Goal: Task Accomplishment & Management: Complete application form

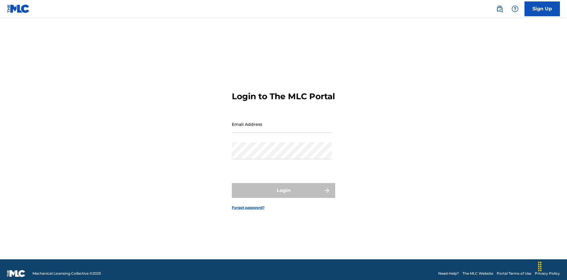
scroll to position [8, 0]
click at [282, 121] on input "Email Address" at bounding box center [282, 124] width 100 height 17
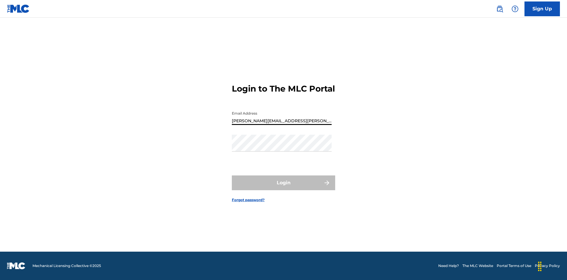
type input "[PERSON_NAME][EMAIL_ADDRESS][PERSON_NAME][DOMAIN_NAME]"
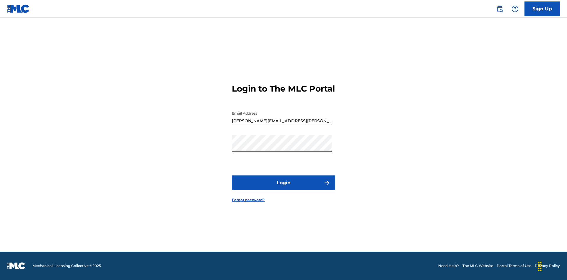
click at [283, 188] on button "Login" at bounding box center [283, 182] width 103 height 15
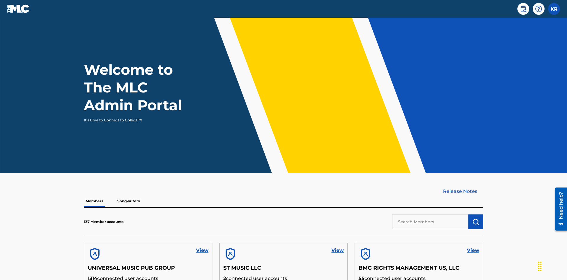
scroll to position [25, 0]
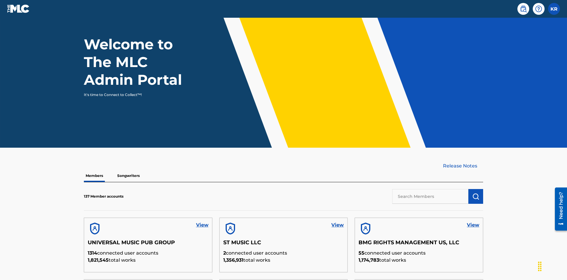
click at [554, 9] on label at bounding box center [554, 9] width 12 height 12
click at [554, 9] on input "KR [PERSON_NAME] [PERSON_NAME][EMAIL_ADDRESS][PERSON_NAME][DOMAIN_NAME] Profile…" at bounding box center [554, 9] width 0 height 0
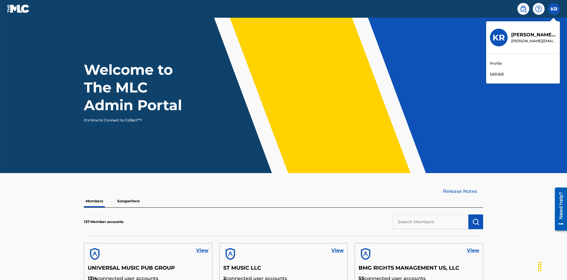
click at [495, 63] on link "Profile" at bounding box center [496, 63] width 12 height 5
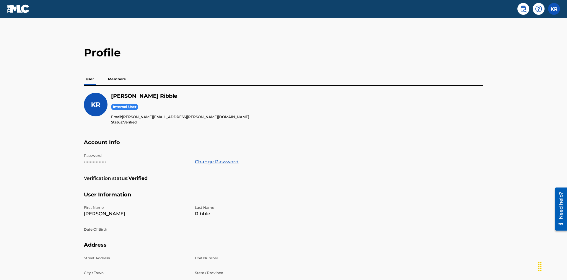
click at [117, 73] on p "Members" at bounding box center [116, 79] width 21 height 12
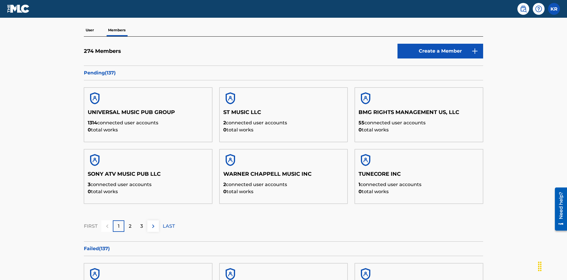
click at [440, 44] on link "Create a Member" at bounding box center [440, 51] width 86 height 15
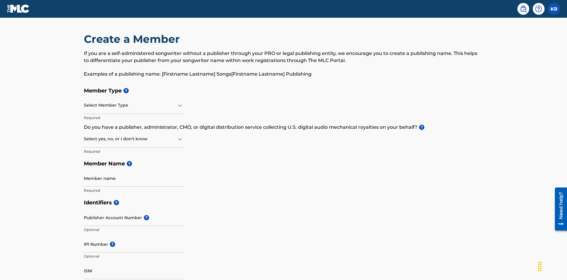
click at [84, 102] on input "text" at bounding box center [84, 105] width 1 height 6
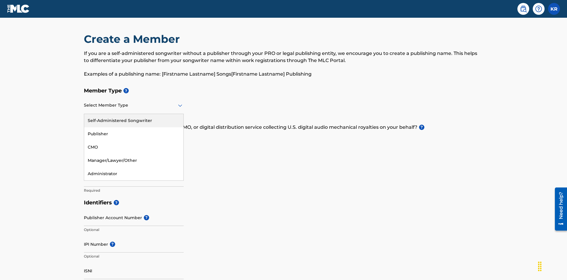
scroll to position [67, 0]
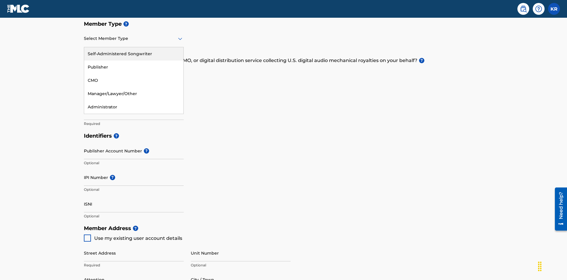
click at [134, 54] on div "Self-Administered Songwriter" at bounding box center [133, 53] width 99 height 13
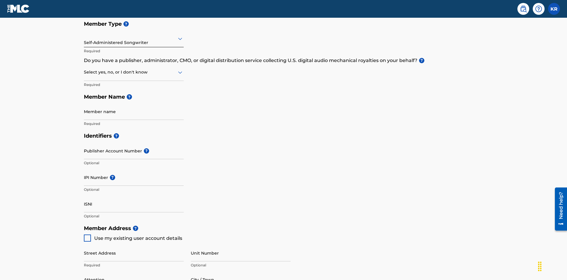
scroll to position [100, 0]
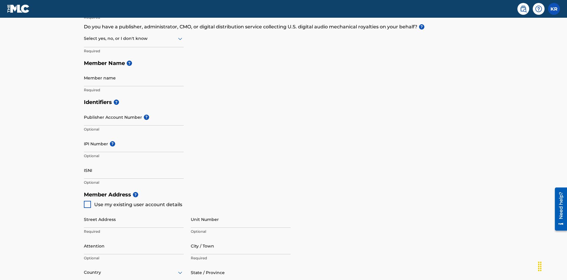
click at [84, 38] on input "text" at bounding box center [84, 38] width 1 height 6
click at [134, 67] on div "No" at bounding box center [133, 67] width 99 height 13
click at [134, 69] on input "Member name" at bounding box center [134, 77] width 100 height 17
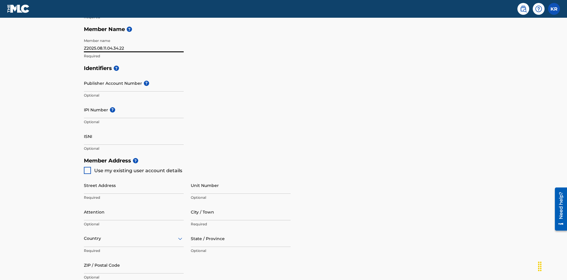
type input "Z2025.08.11.04.34.22"
click at [134, 177] on input "Street Address" at bounding box center [134, 185] width 100 height 17
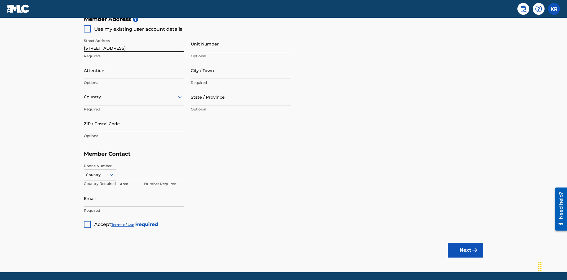
type input "[STREET_ADDRESS]"
click at [241, 44] on input "Unit Number" at bounding box center [241, 43] width 100 height 17
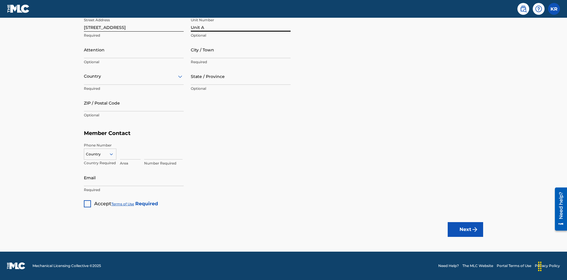
type input "Unit A"
click at [134, 50] on input "Attention" at bounding box center [134, 49] width 100 height 17
type input "[PERSON_NAME]"
click at [241, 50] on input "City / Town" at bounding box center [241, 49] width 100 height 17
type input "[GEOGRAPHIC_DATA]"
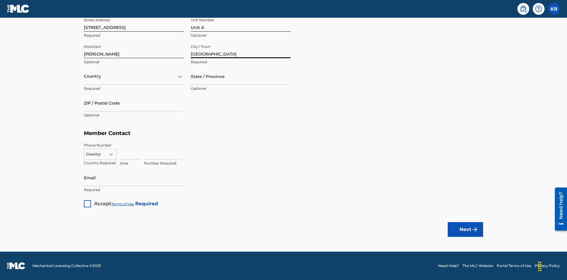
click at [84, 76] on input "text" at bounding box center [84, 76] width 1 height 6
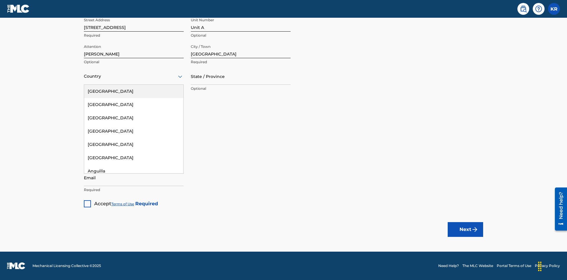
click at [134, 91] on div "[GEOGRAPHIC_DATA]" at bounding box center [133, 91] width 99 height 13
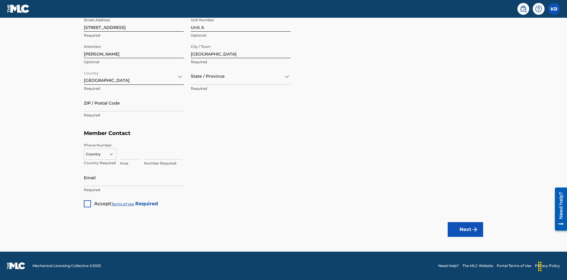
click at [191, 76] on input "text" at bounding box center [191, 76] width 1 height 6
click at [134, 103] on input "ZIP / Postal Code" at bounding box center [134, 102] width 100 height 17
type input "43140"
click at [114, 154] on icon at bounding box center [111, 153] width 5 height 5
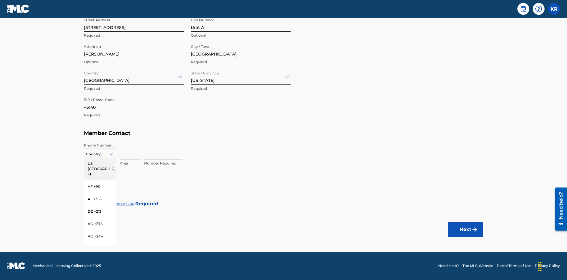
click at [100, 163] on div "US, [GEOGRAPHIC_DATA] +1" at bounding box center [100, 168] width 32 height 23
click at [130, 151] on input at bounding box center [130, 151] width 21 height 17
type input "740"
click at [163, 151] on input at bounding box center [163, 151] width 38 height 17
type input "8675309"
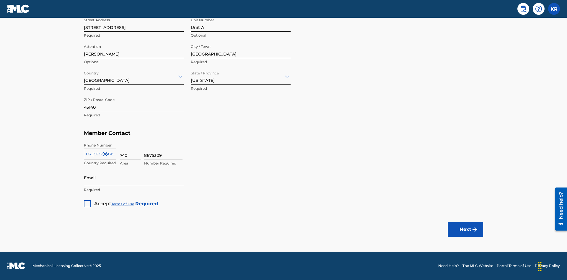
click at [134, 177] on input "Email" at bounding box center [134, 177] width 100 height 17
type input "[EMAIL_ADDRESS][DOMAIN_NAME]"
type input "P12345"
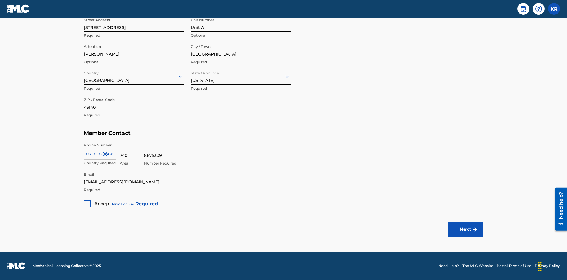
click at [87, 203] on div at bounding box center [87, 203] width 7 height 7
click at [465, 229] on button "Next" at bounding box center [465, 229] width 35 height 15
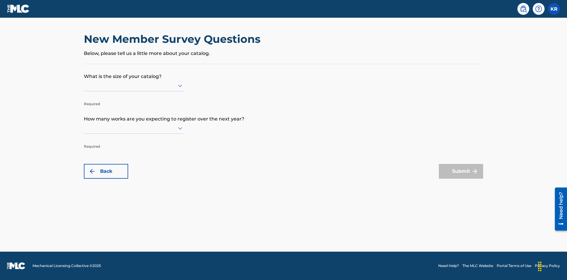
click at [84, 85] on input "text" at bounding box center [84, 85] width 1 height 6
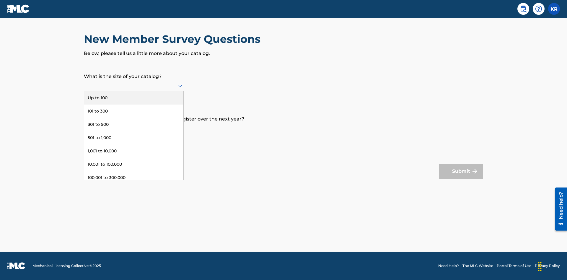
click at [134, 138] on div "501 to 1,000" at bounding box center [133, 137] width 99 height 13
click at [84, 128] on input "text" at bounding box center [84, 128] width 1 height 6
